Goal: Information Seeking & Learning: Learn about a topic

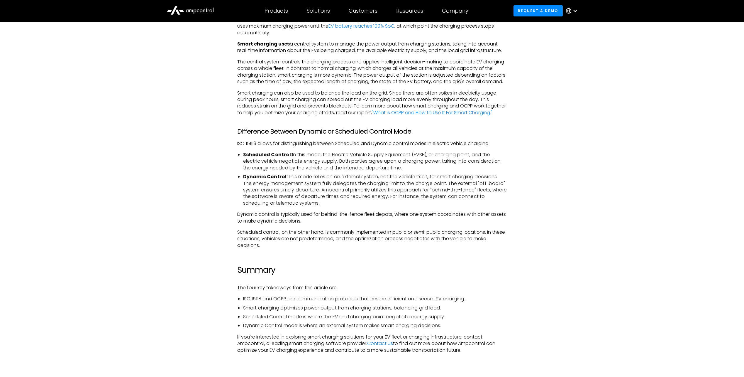
scroll to position [880, 0]
click at [429, 246] on p "Scheduled control, on the other hand, is commonly implemented in public or semi…" at bounding box center [372, 238] width 270 height 20
drag, startPoint x: 238, startPoint y: 244, endPoint x: 492, endPoint y: 246, distance: 253.8
click at [492, 246] on p "Scheduled control, on the other hand, is commonly implemented in public or semi…" at bounding box center [372, 238] width 270 height 20
click at [413, 248] on p "Scheduled control, on the other hand, is commonly implemented in public or semi…" at bounding box center [372, 238] width 270 height 20
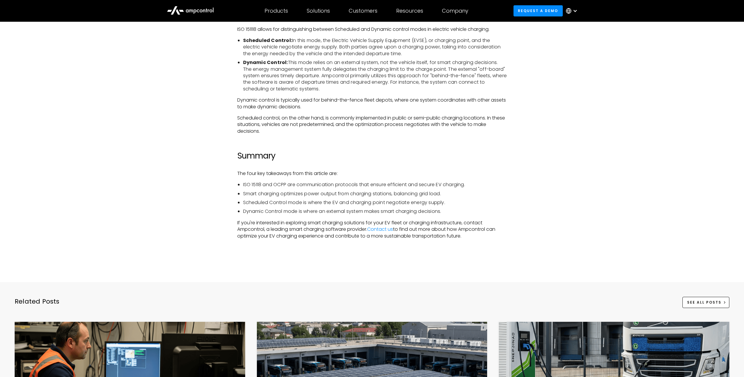
scroll to position [998, 0]
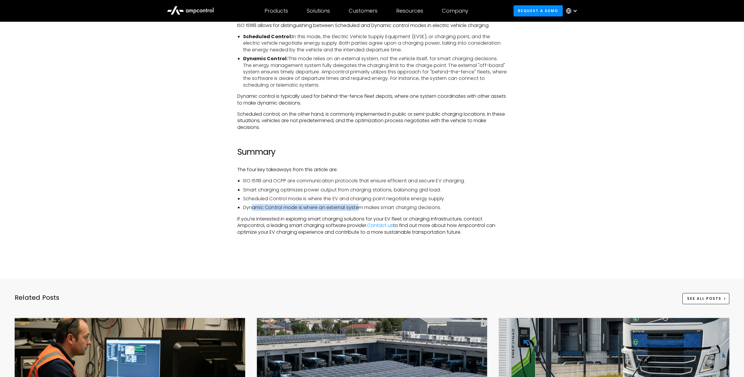
drag, startPoint x: 251, startPoint y: 221, endPoint x: 362, endPoint y: 221, distance: 111.2
click at [362, 211] on li "Dynamic Control mode is where an external system makes smart charging decisions." at bounding box center [375, 207] width 264 height 6
click at [482, 211] on li "Dynamic Control mode is where an external system makes smart charging decisions." at bounding box center [375, 207] width 264 height 6
drag, startPoint x: 458, startPoint y: 220, endPoint x: 236, endPoint y: 109, distance: 247.6
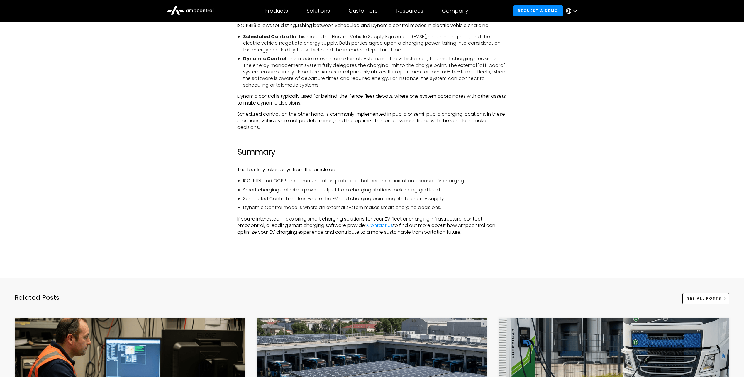
copy div "Dynamic control is typically used for behind-the-fence fleet depots, where one …"
